Goal: Information Seeking & Learning: Learn about a topic

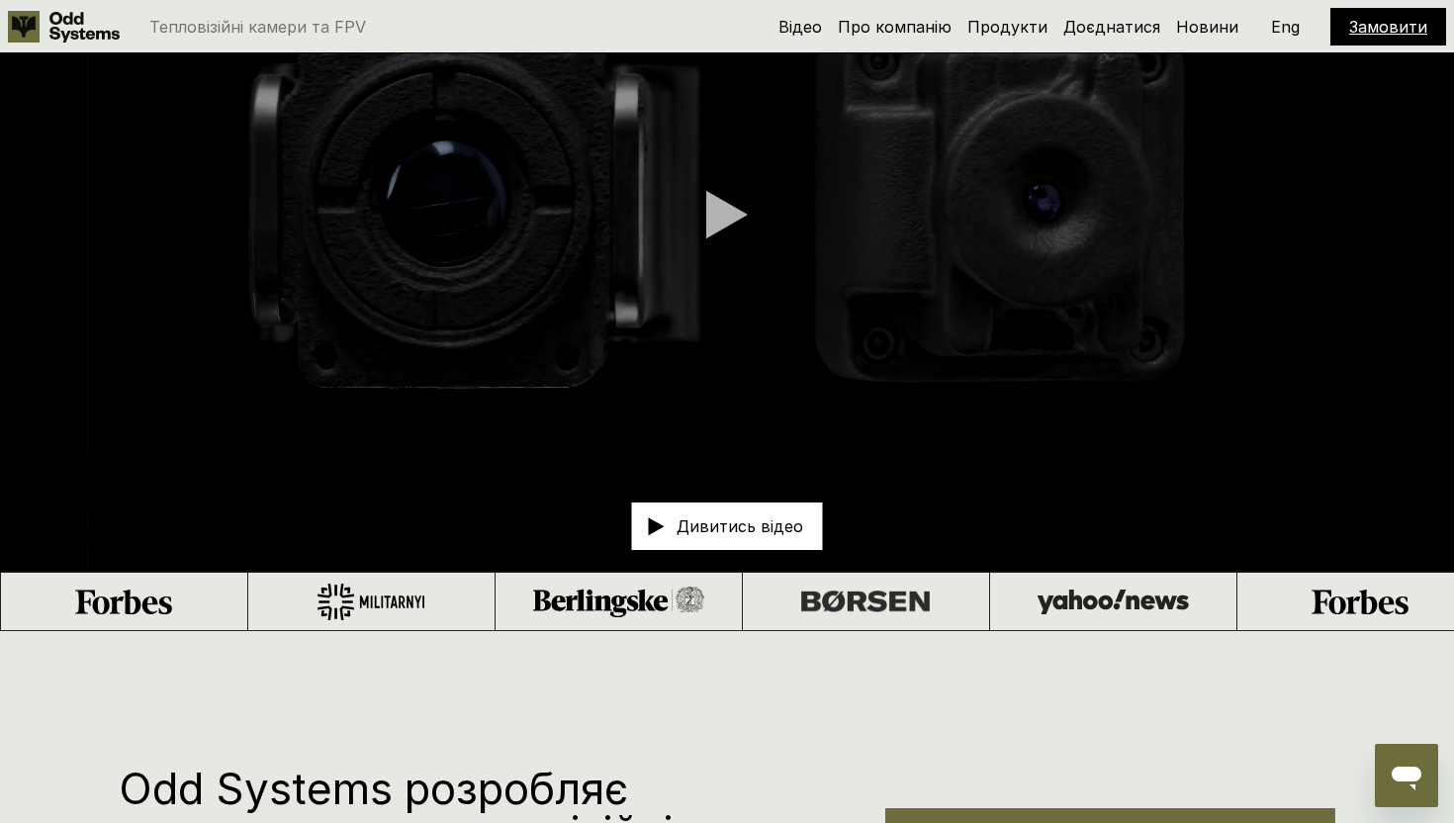
click at [1279, 32] on p "Eng" at bounding box center [1285, 27] width 29 height 16
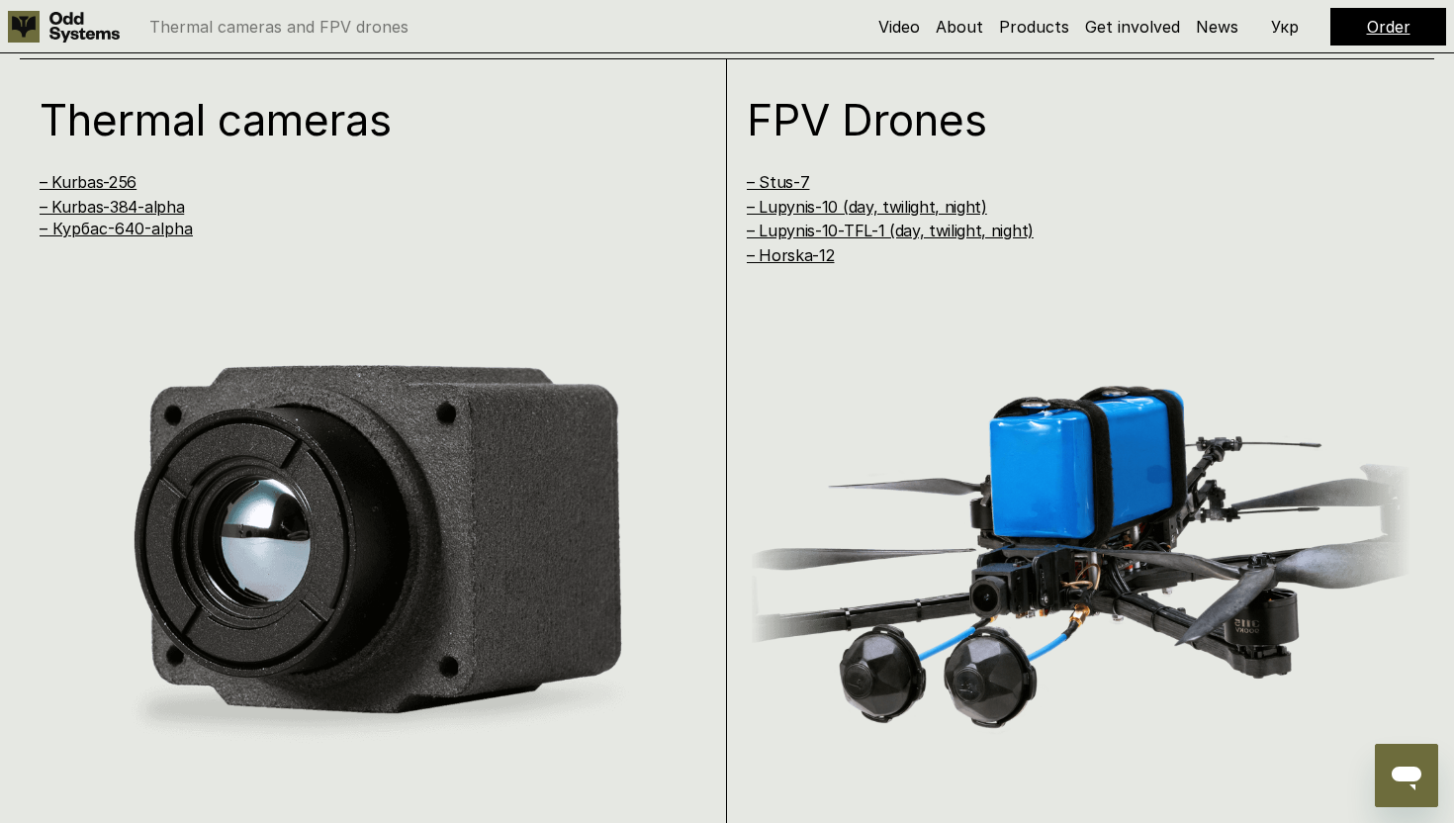
scroll to position [1633, 0]
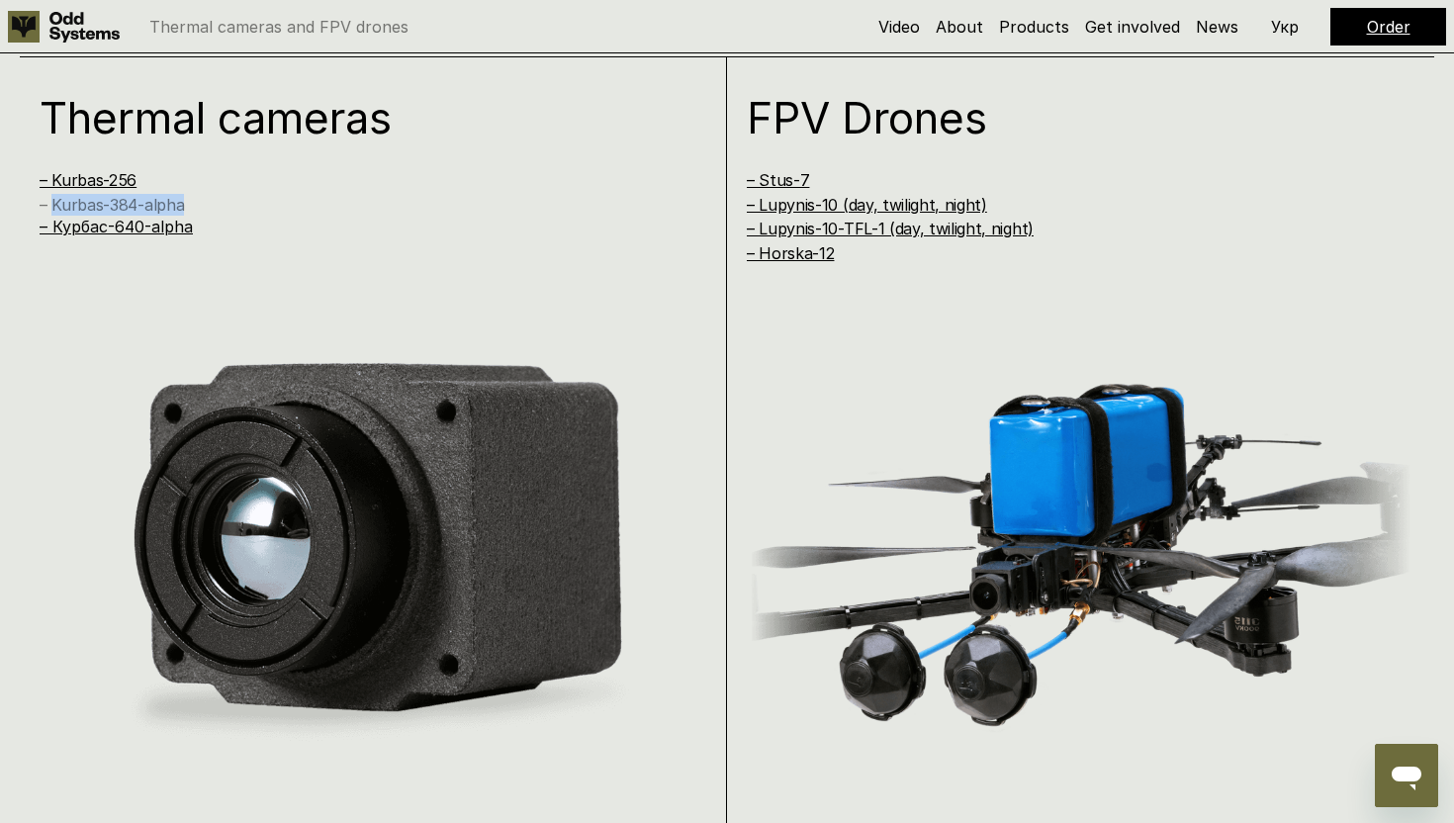
drag, startPoint x: 224, startPoint y: 208, endPoint x: 53, endPoint y: 206, distance: 170.1
click at [53, 206] on h4 "– Kurbas-384-alpha" at bounding box center [354, 205] width 628 height 22
copy link "Kurbas-384-alpha"
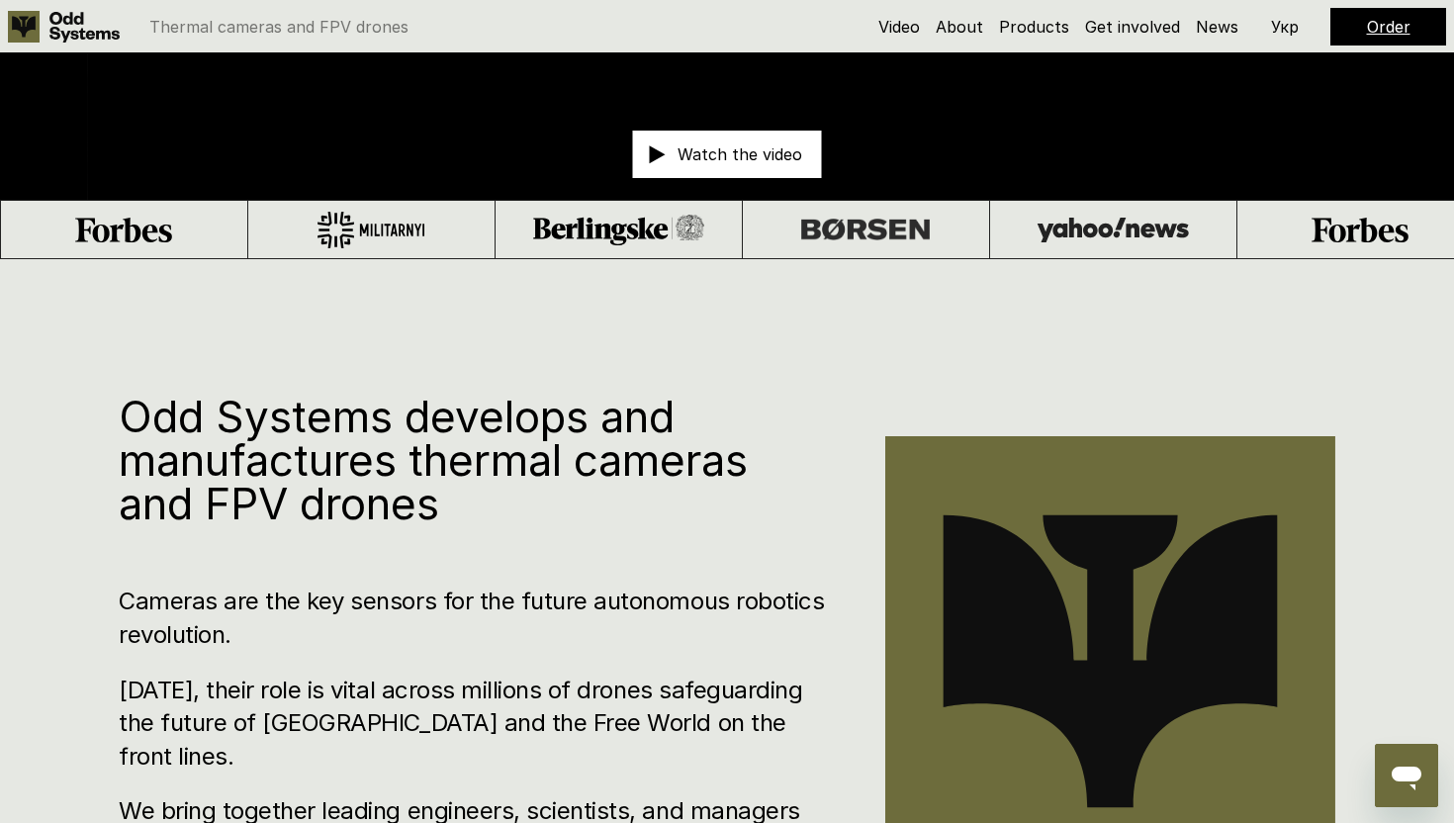
scroll to position [83, 0]
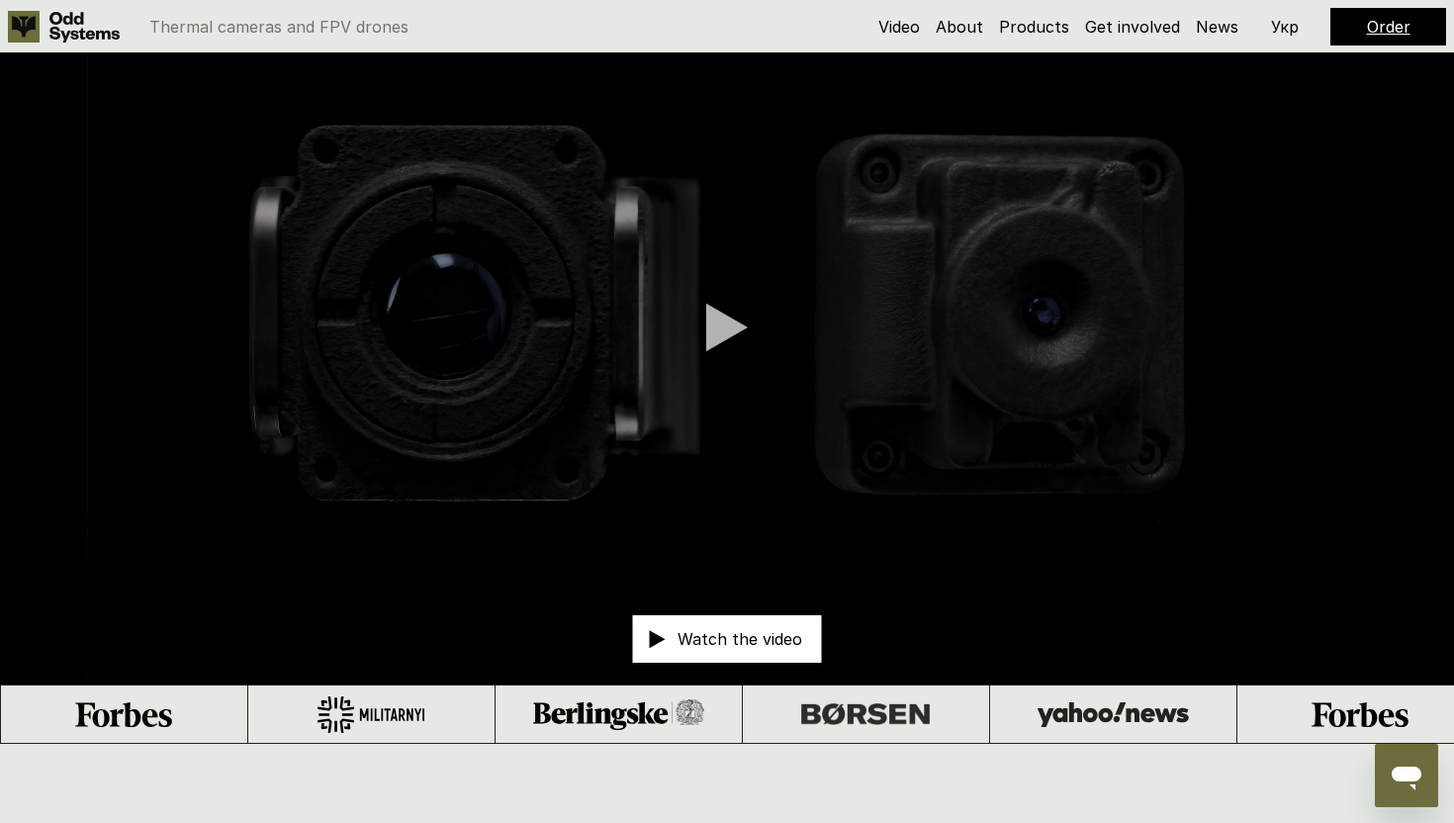
click at [1295, 21] on p "Укр" at bounding box center [1285, 27] width 28 height 16
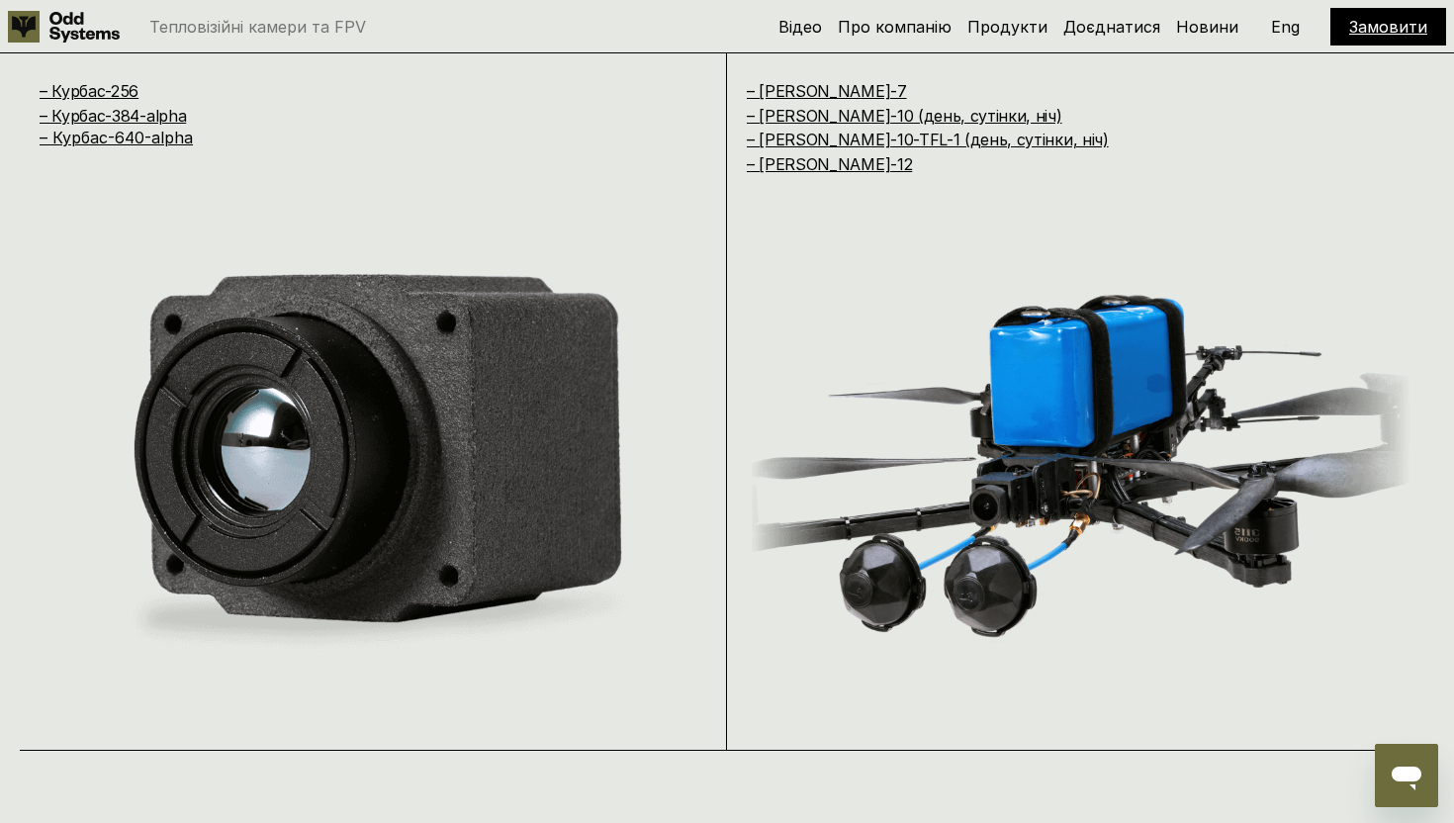
scroll to position [1708, 0]
